Goal: Task Accomplishment & Management: Manage account settings

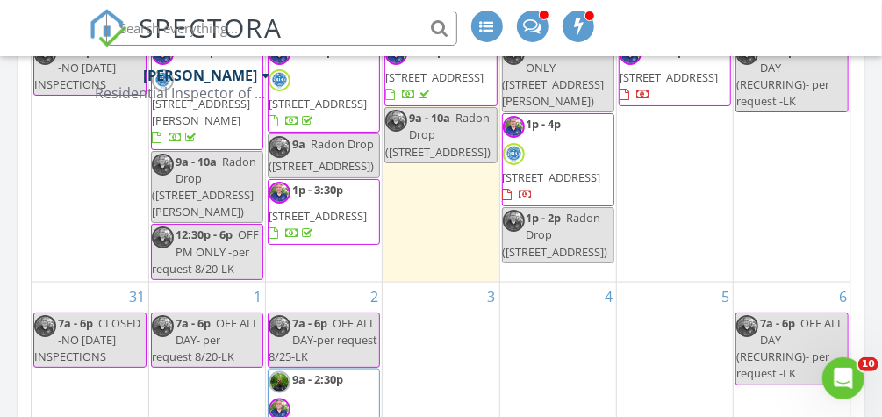
scroll to position [773, 0]
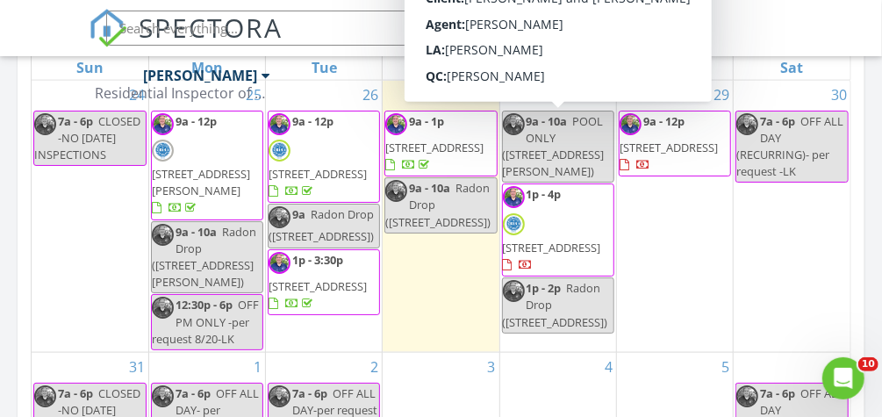
click at [572, 142] on span "POOL ONLY (2115 Howell Mill Rd NW, Atlanta)" at bounding box center [554, 146] width 102 height 67
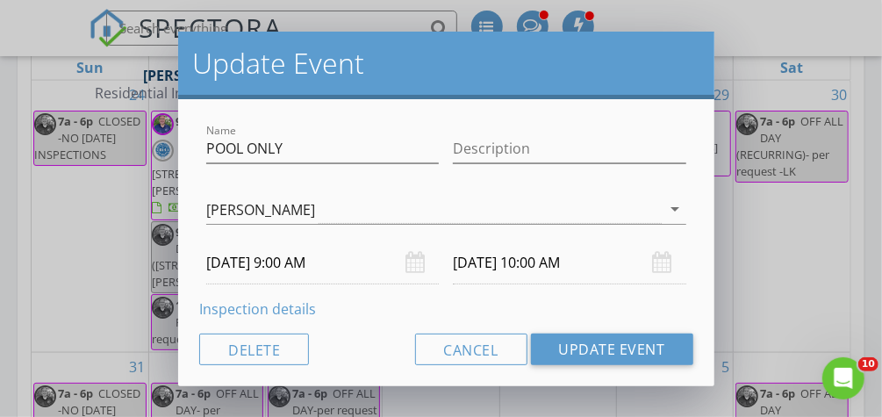
click at [759, 281] on div "Update Event Name POOL ONLY Description RIA Conner Scott Andrew Binosa Mike Gon…" at bounding box center [441, 208] width 882 height 417
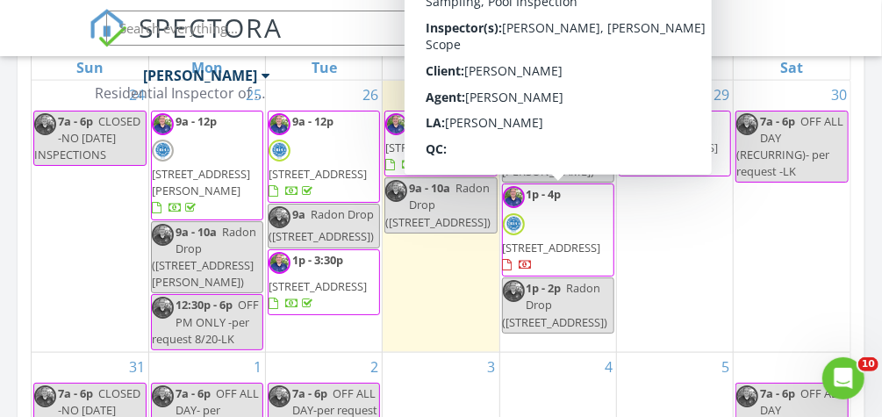
click at [578, 240] on span "605 Forest Hills Dr, Atlanta 30342" at bounding box center [552, 248] width 98 height 16
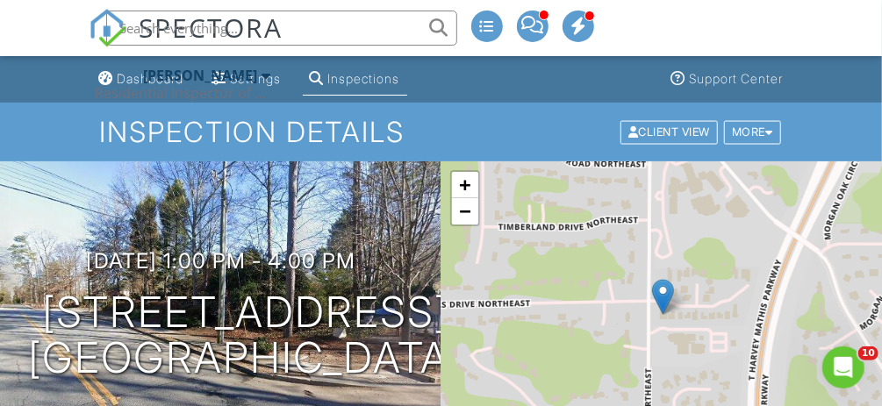
click at [699, 305] on div "+ − Leaflet | © MapTiler © OpenStreetMap contributors" at bounding box center [663, 315] width 442 height 307
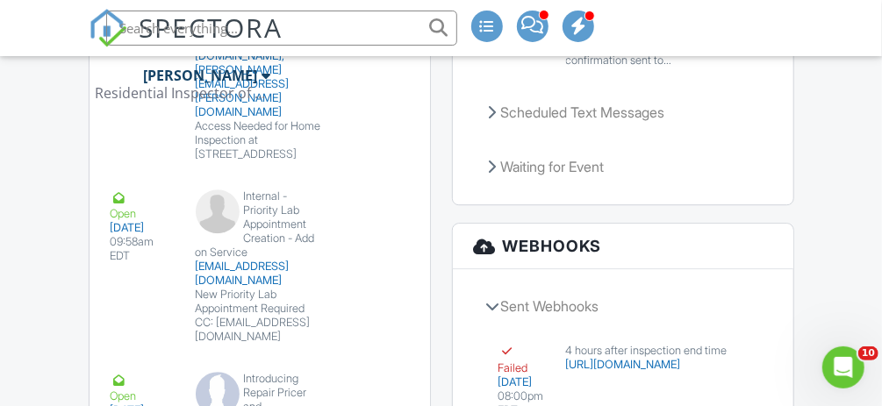
scroll to position [7656, 0]
